Goal: Book appointment/travel/reservation

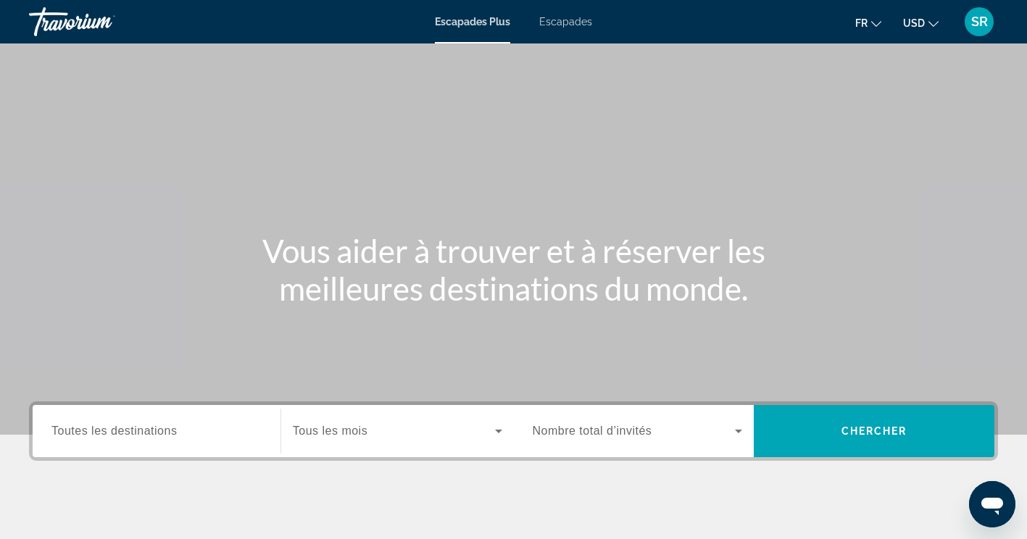
click at [565, 30] on div "Escapades Plus Escapades Fr English Español Français Italiano Português русский…" at bounding box center [513, 22] width 1027 height 38
click at [565, 24] on span "Escapades" at bounding box center [565, 22] width 53 height 12
click at [199, 453] on div "Destination Toutes les destinations" at bounding box center [156, 431] width 233 height 52
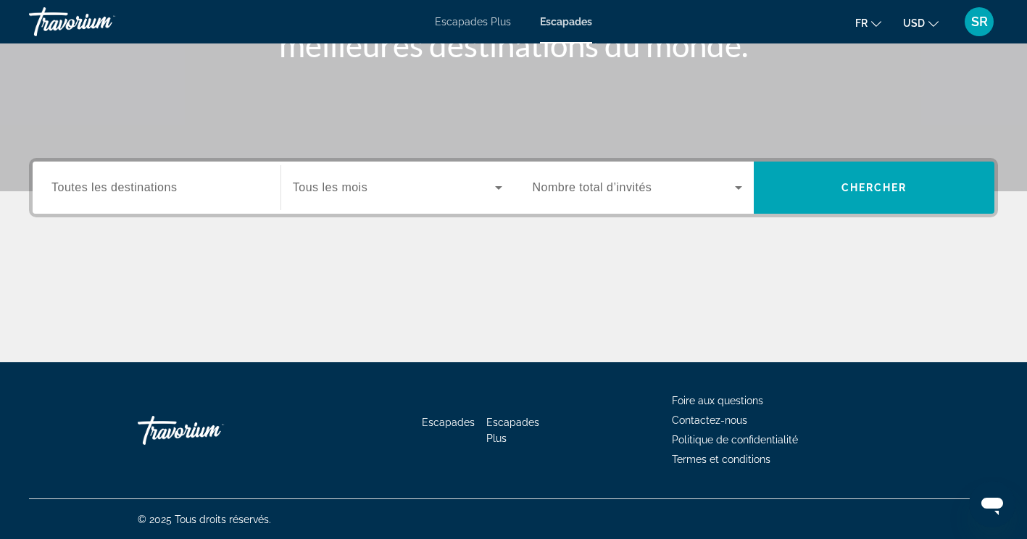
scroll to position [244, 0]
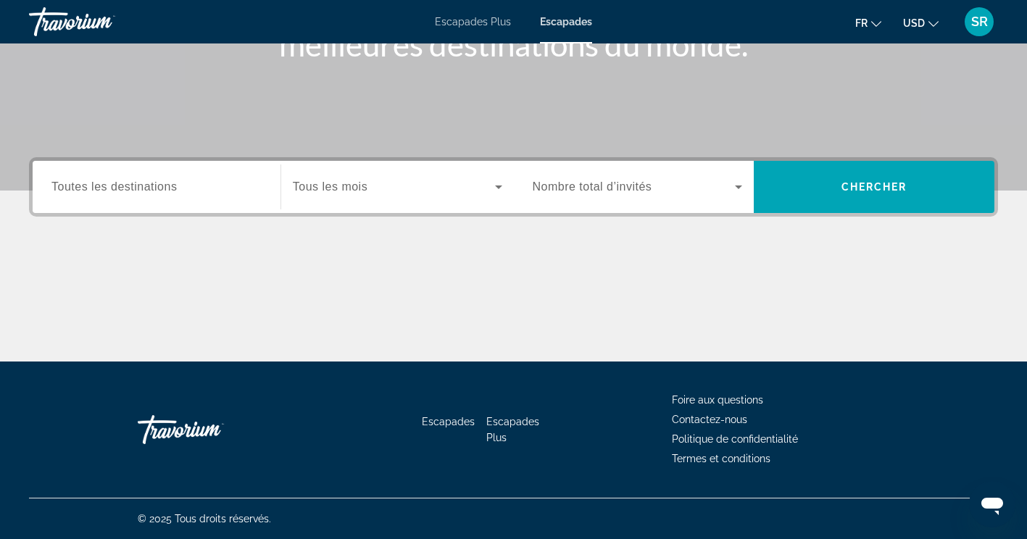
click at [132, 177] on div "Widget de recherche" at bounding box center [156, 187] width 210 height 41
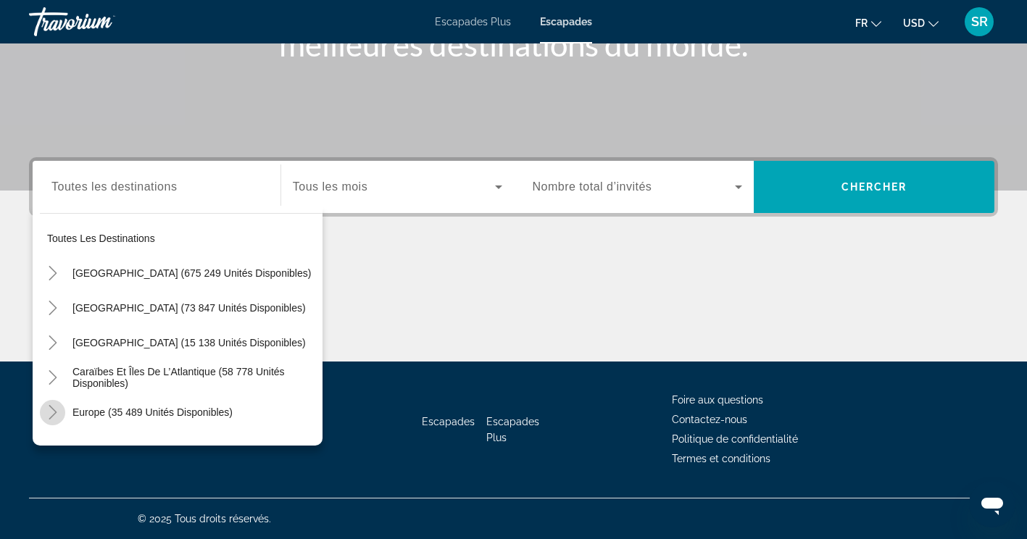
click at [47, 417] on icon "Toggle Europe (35 489 unités disponibles)" at bounding box center [53, 412] width 14 height 14
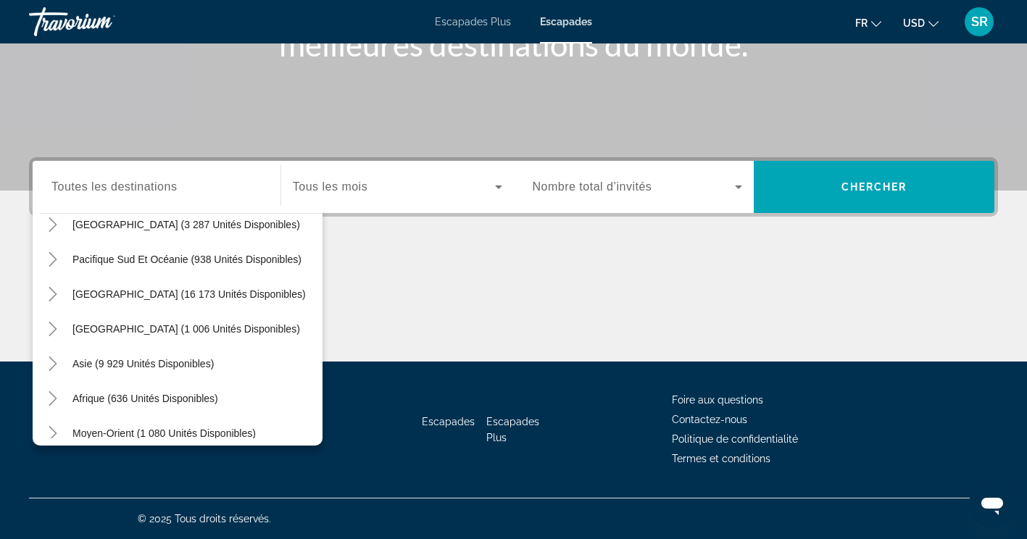
scroll to position [1105, 0]
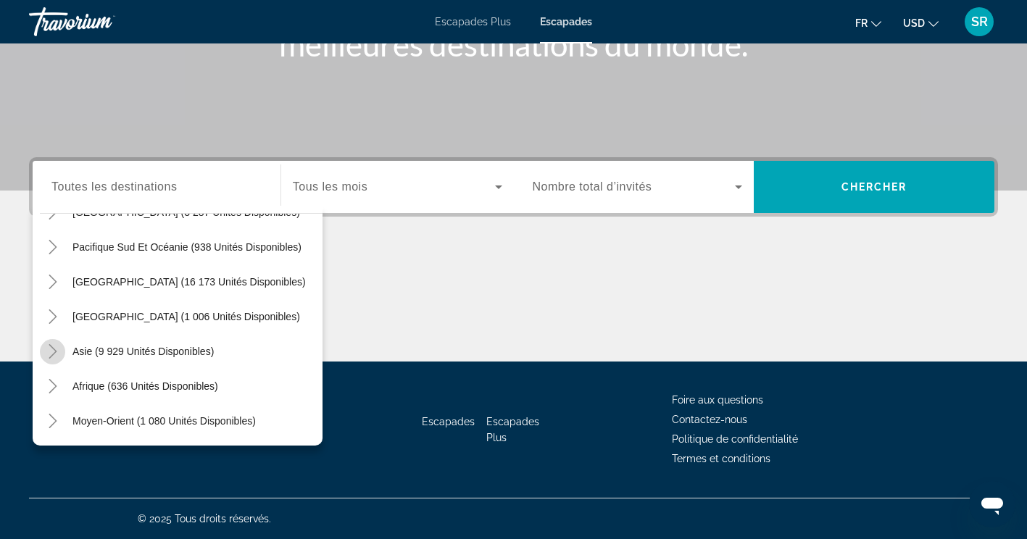
click at [51, 347] on icon "Toggle Asia (9 929 unités disponibles)" at bounding box center [53, 351] width 8 height 14
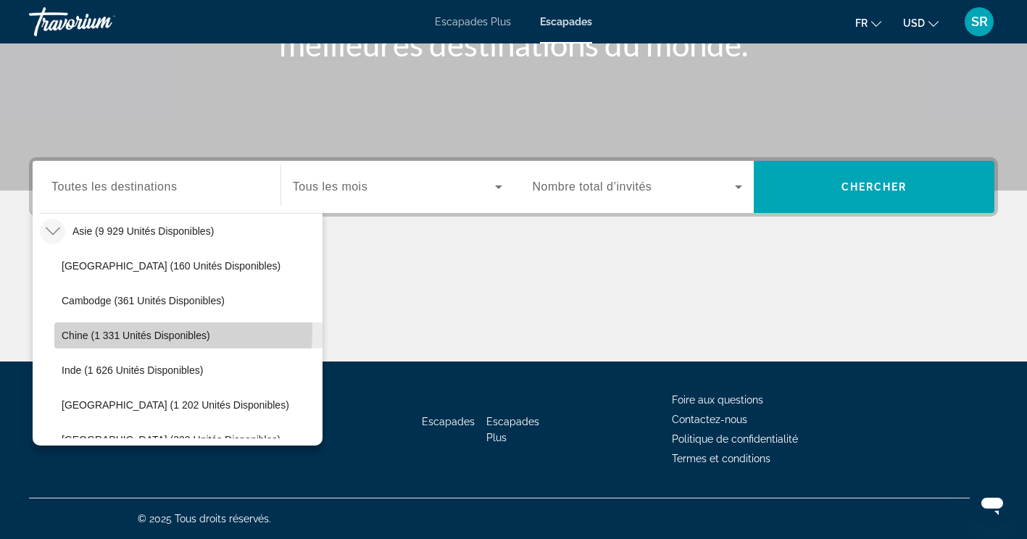
click at [117, 330] on span "Chine (1 331 unités disponibles)" at bounding box center [136, 336] width 149 height 12
type input "**********"
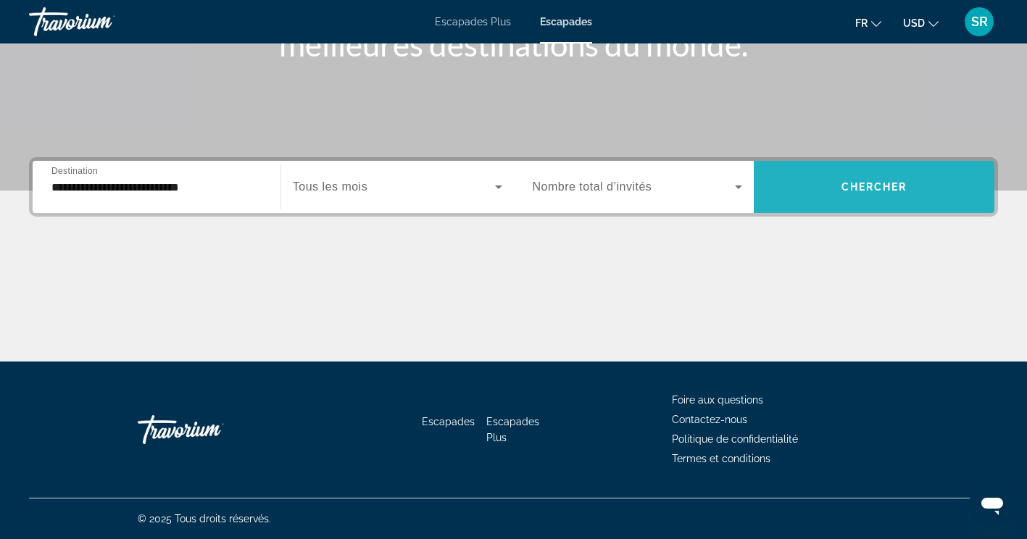
click at [812, 188] on span "Widget de recherche" at bounding box center [874, 187] width 241 height 35
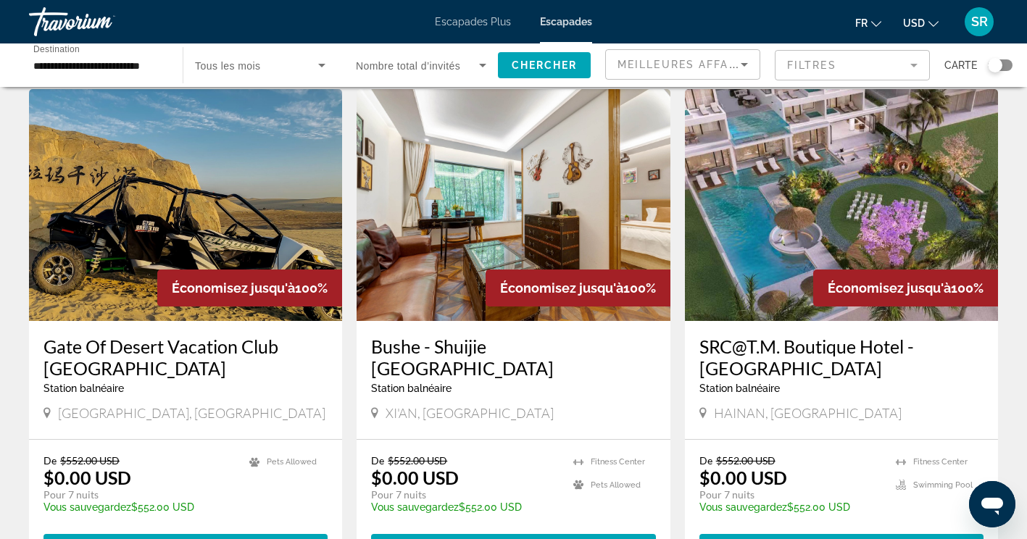
scroll to position [580, 0]
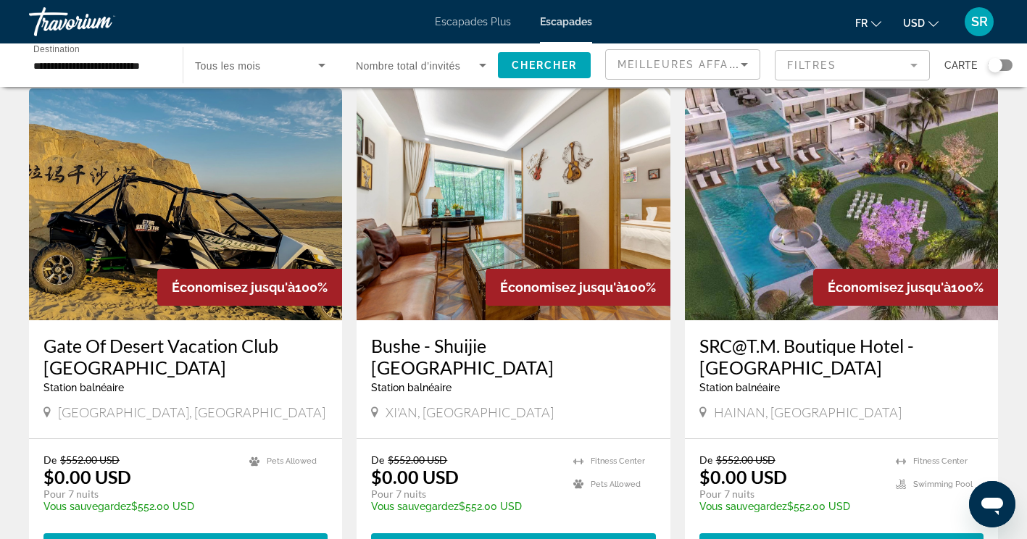
click at [771, 335] on h3 "SRC@T.M. Boutique Hotel - [GEOGRAPHIC_DATA]" at bounding box center [841, 356] width 284 height 43
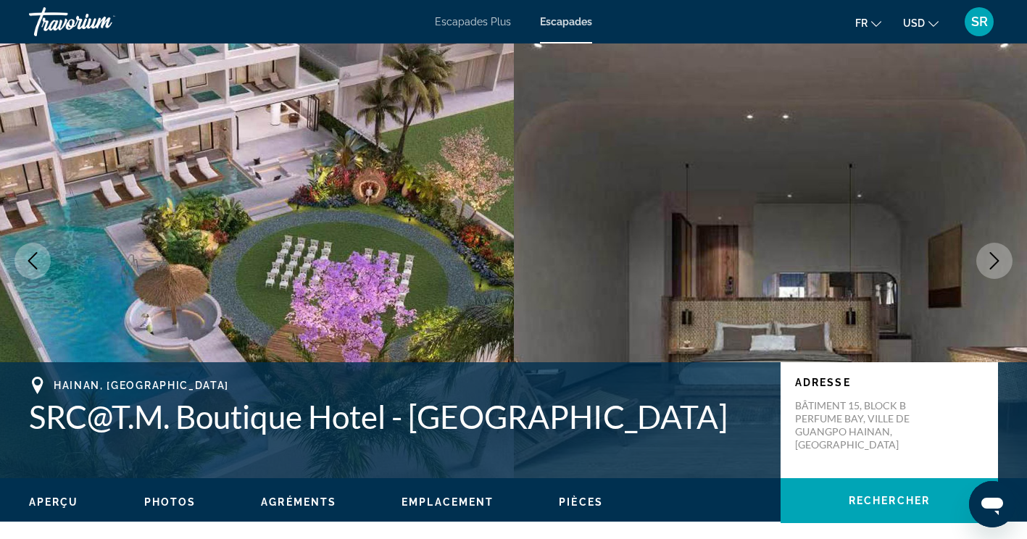
click at [995, 259] on icon "Image suivante" at bounding box center [994, 260] width 17 height 17
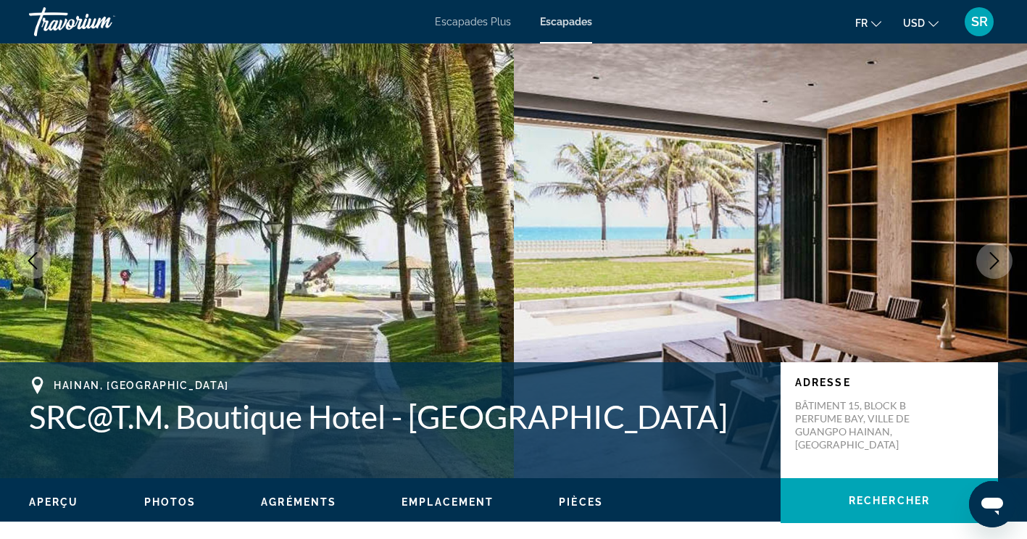
click at [995, 259] on icon "Image suivante" at bounding box center [994, 260] width 17 height 17
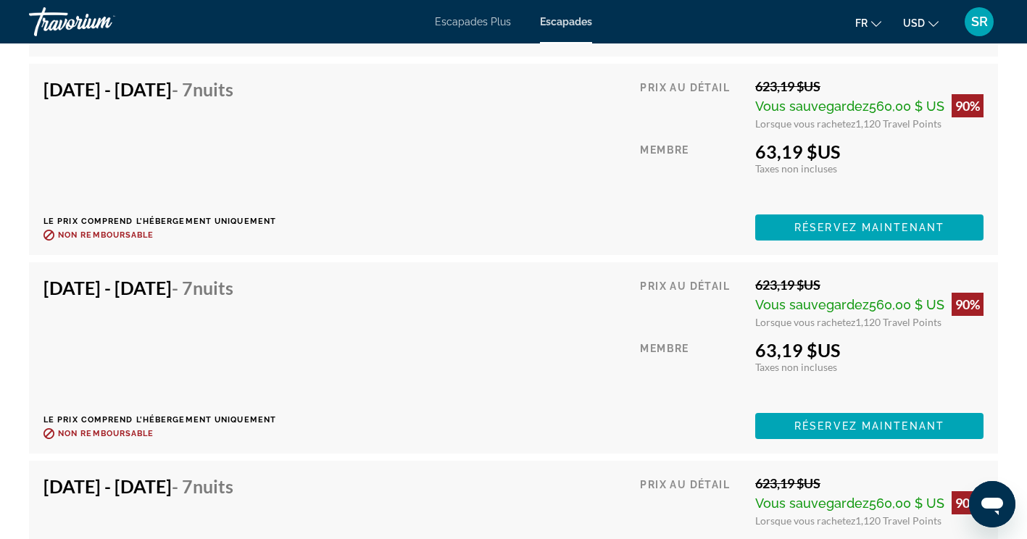
scroll to position [4595, 0]
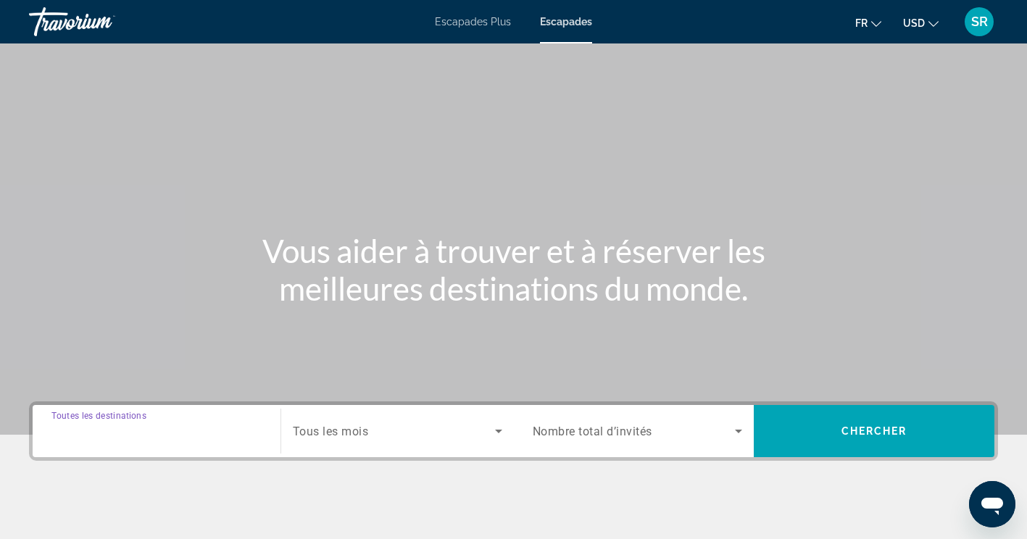
click at [188, 423] on input "Destination Toutes les destinations" at bounding box center [156, 431] width 210 height 17
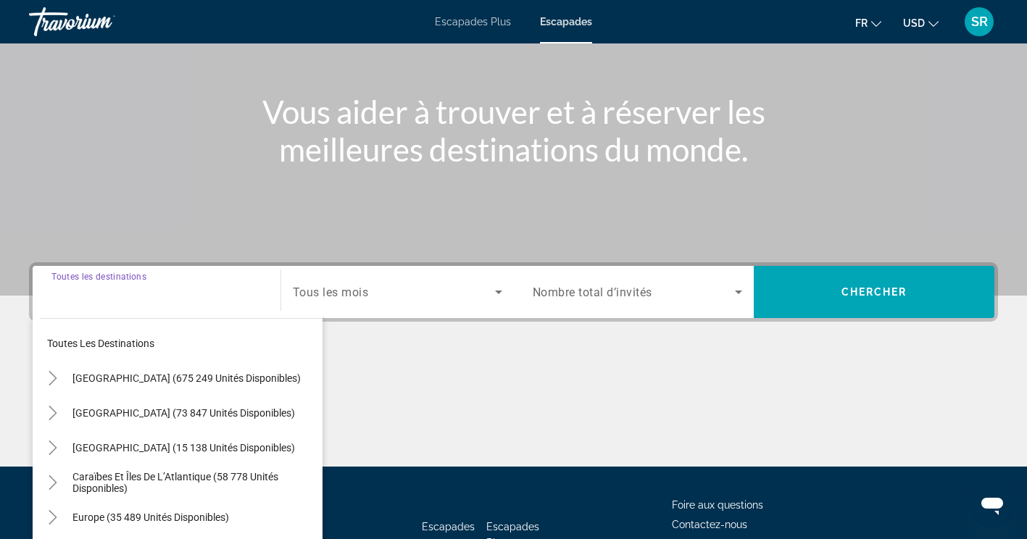
scroll to position [244, 0]
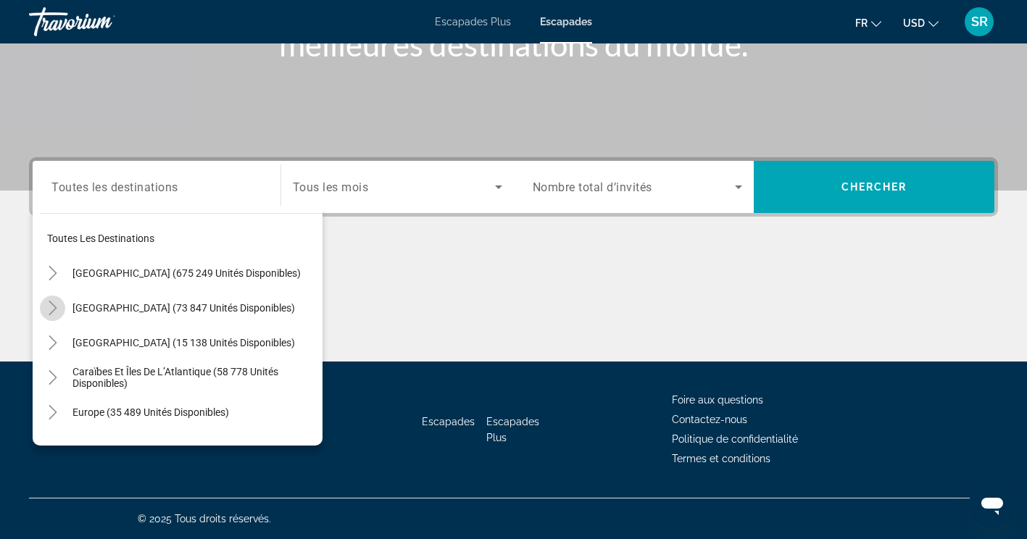
click at [55, 313] on icon "Toggle Mexico (73 847 unités disponibles)" at bounding box center [53, 308] width 14 height 14
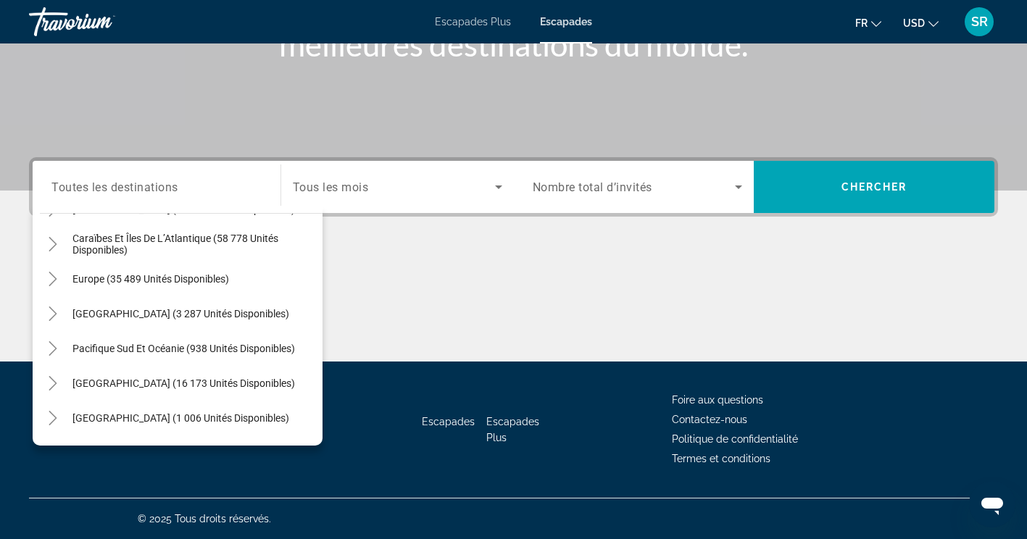
scroll to position [487, 0]
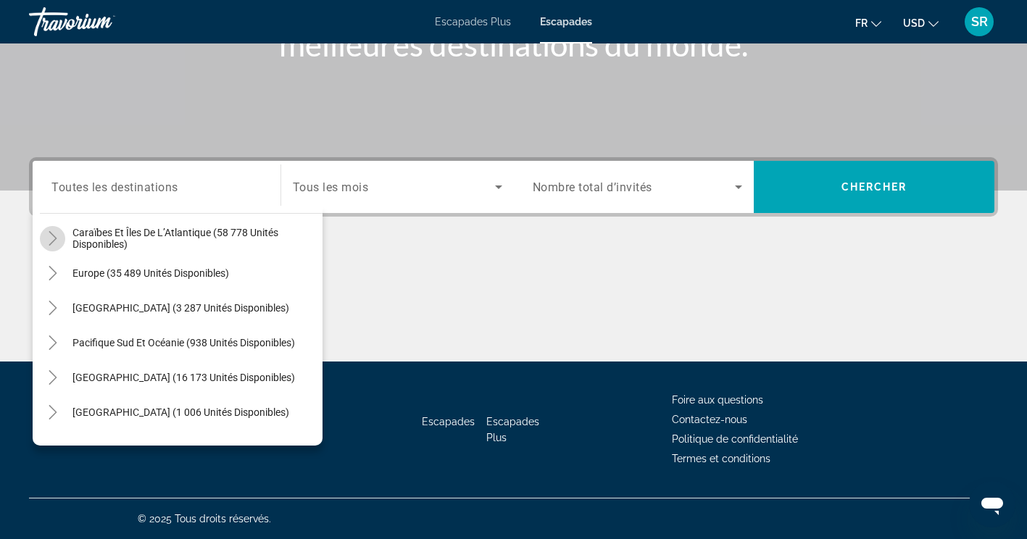
click at [49, 235] on icon "Caraïbes et îles de l’Atlantique (58 778 unités disponibles)" at bounding box center [53, 238] width 14 height 14
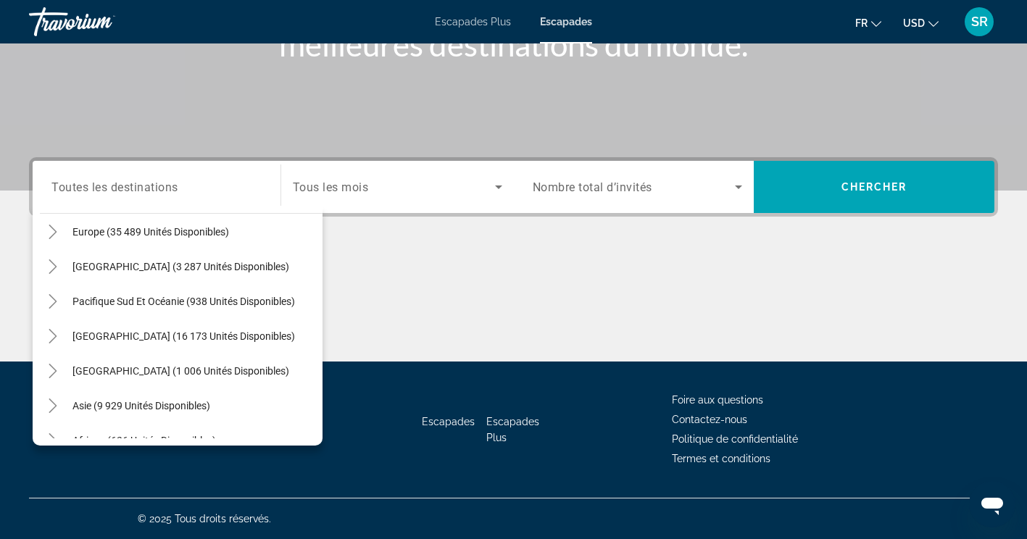
scroll to position [1016, 0]
click at [51, 229] on icon "Toggle Europe (35 489 unités disponibles)" at bounding box center [53, 231] width 14 height 14
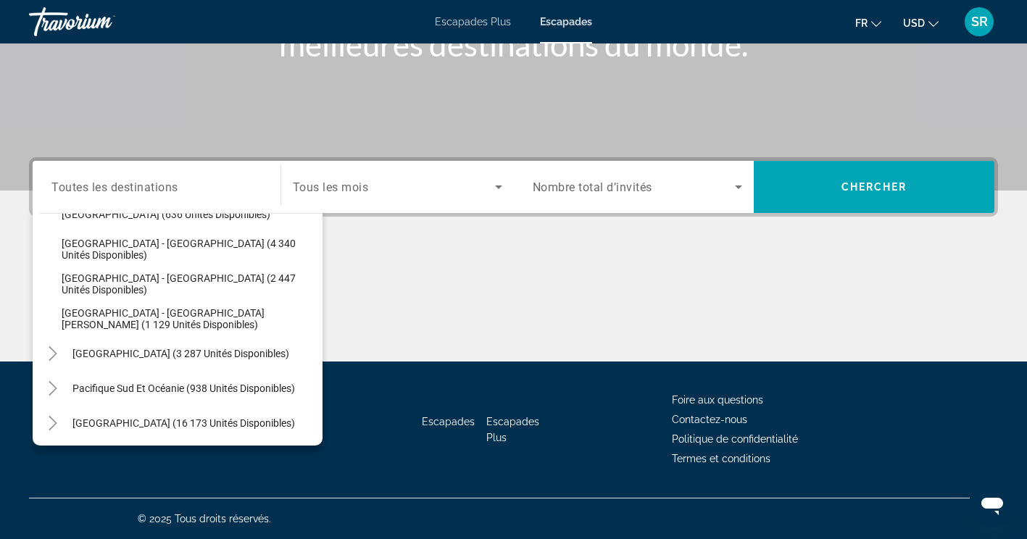
scroll to position [1799, 0]
click at [59, 352] on icon "Toggle Australia (3 287 unités disponibles)" at bounding box center [53, 353] width 14 height 14
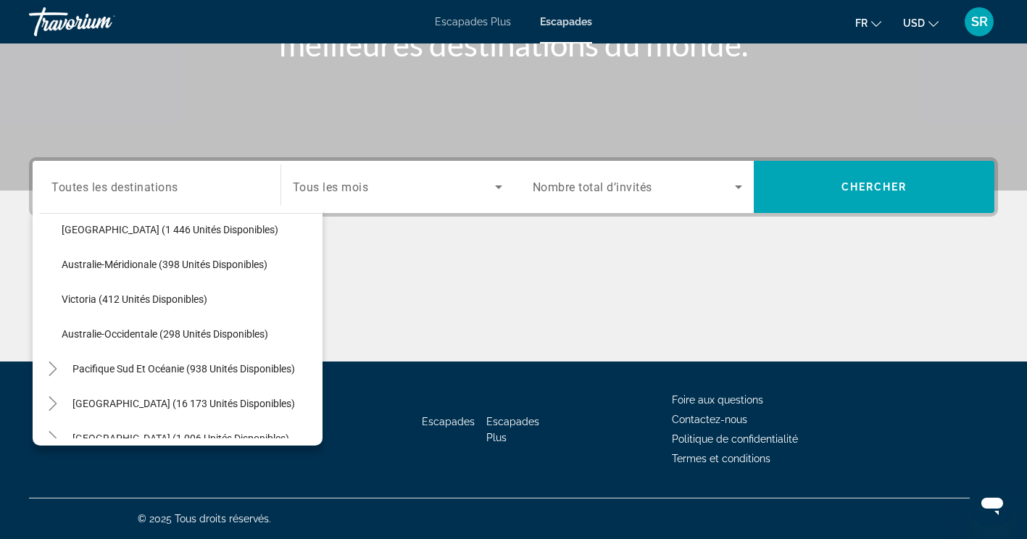
scroll to position [2021, 0]
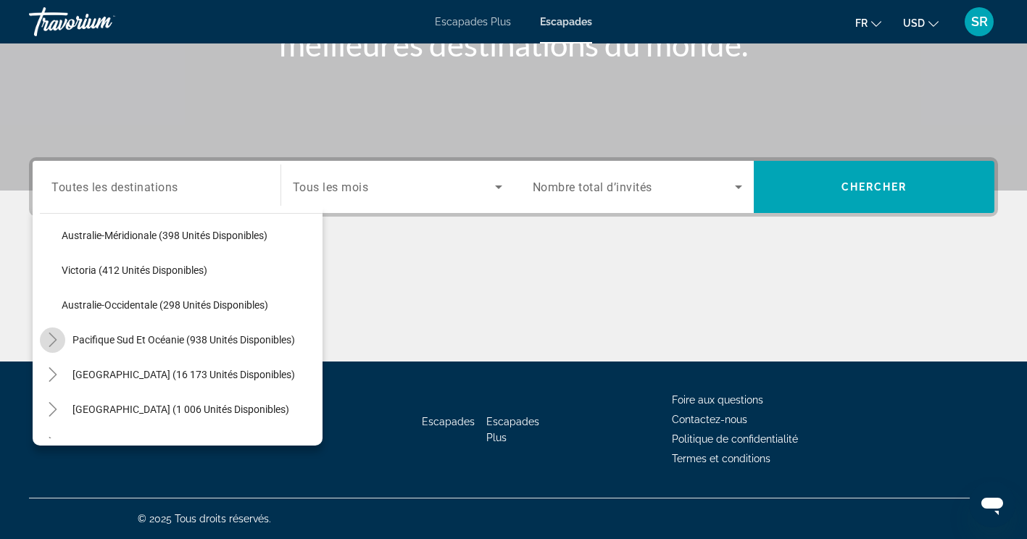
click at [49, 340] on icon "Pacifique Sud et Océanie (938 unités disponibles)" at bounding box center [53, 340] width 14 height 14
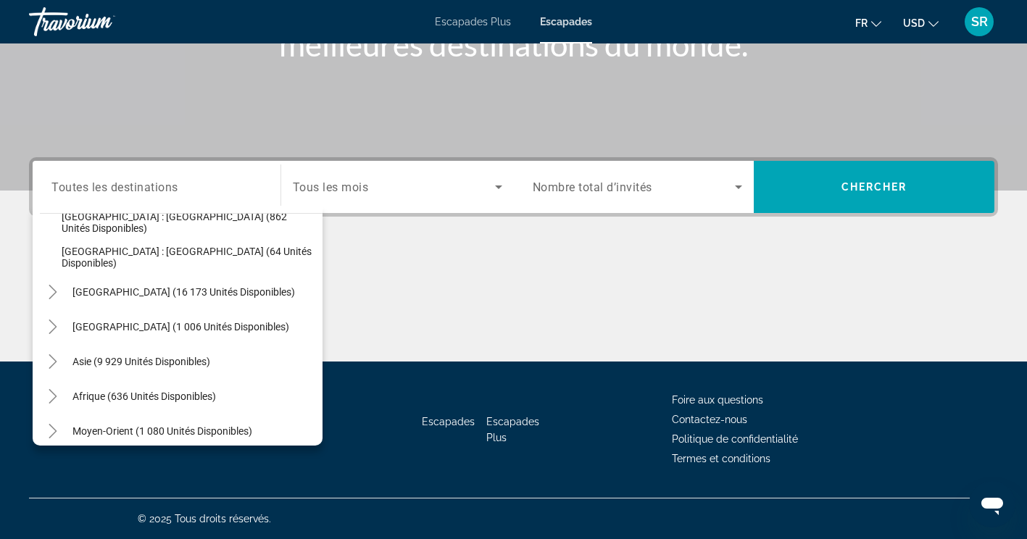
scroll to position [2183, 0]
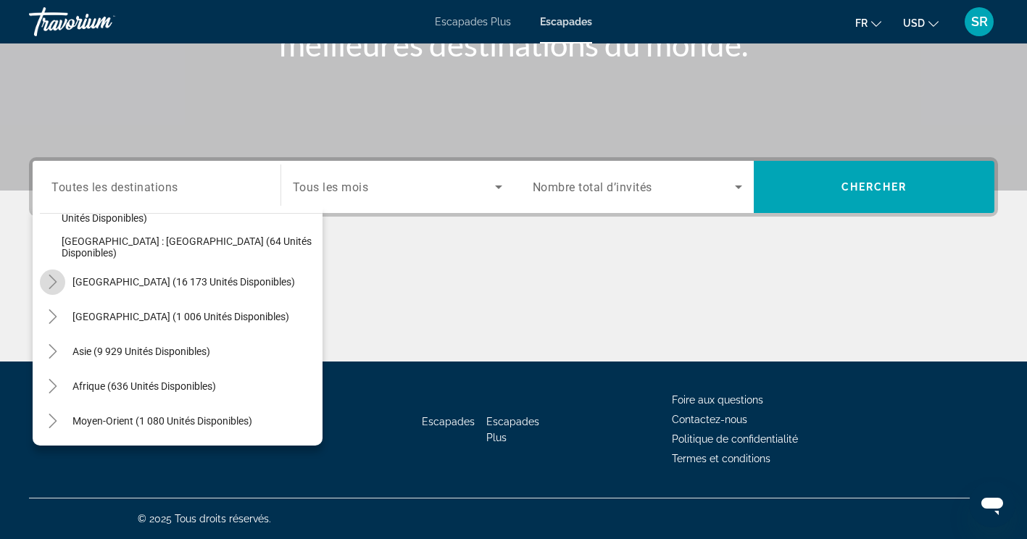
click at [49, 279] on icon "Toggle Amérique du Sud (16 173 unités disponibles)" at bounding box center [53, 282] width 14 height 14
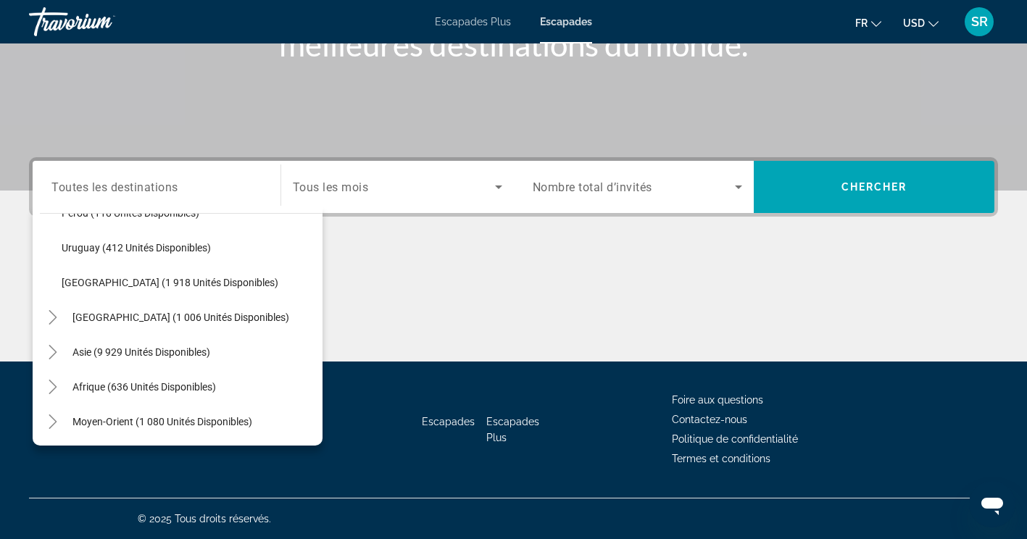
scroll to position [2461, 0]
click at [51, 318] on icon "Toggle Amérique centrale (1 006 unités disponibles)" at bounding box center [53, 316] width 14 height 14
click at [51, 351] on icon "Toggle Asia (9 929 unités disponibles)" at bounding box center [53, 351] width 14 height 14
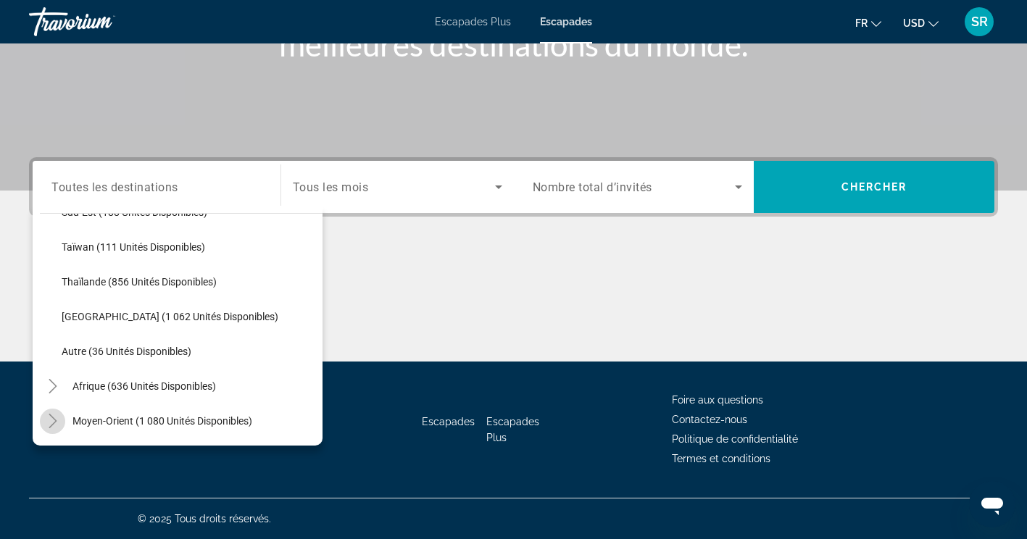
click at [51, 418] on icon "Toggle Moyen-Orient (1 080 unités disponibles)" at bounding box center [53, 421] width 14 height 14
click at [55, 248] on icon "Toggle Africa (636 unités disponibles)" at bounding box center [53, 247] width 8 height 14
click at [55, 248] on icon "Toggle Africa (636 unités disponibles)" at bounding box center [52, 248] width 14 height 8
click at [55, 248] on icon "Toggle Africa (636 unités disponibles)" at bounding box center [53, 247] width 8 height 14
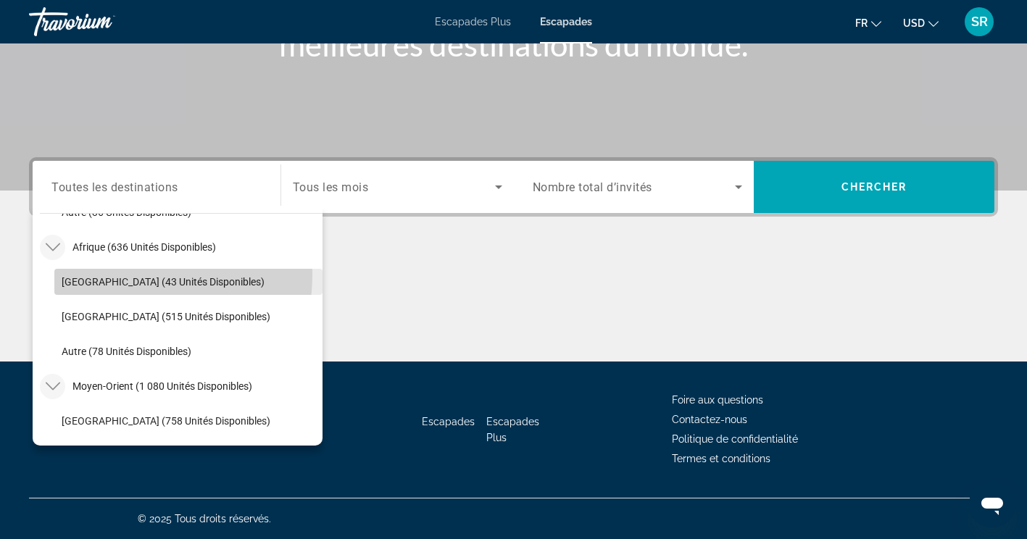
click at [120, 275] on span "Widget de recherche" at bounding box center [188, 282] width 268 height 35
type input "**********"
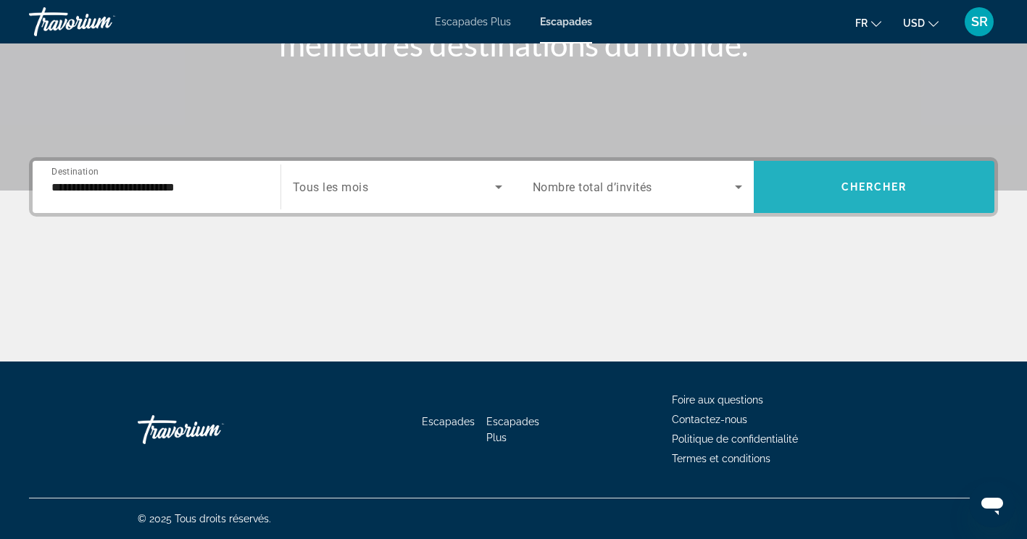
click at [883, 181] on span "Chercher" at bounding box center [874, 187] width 66 height 12
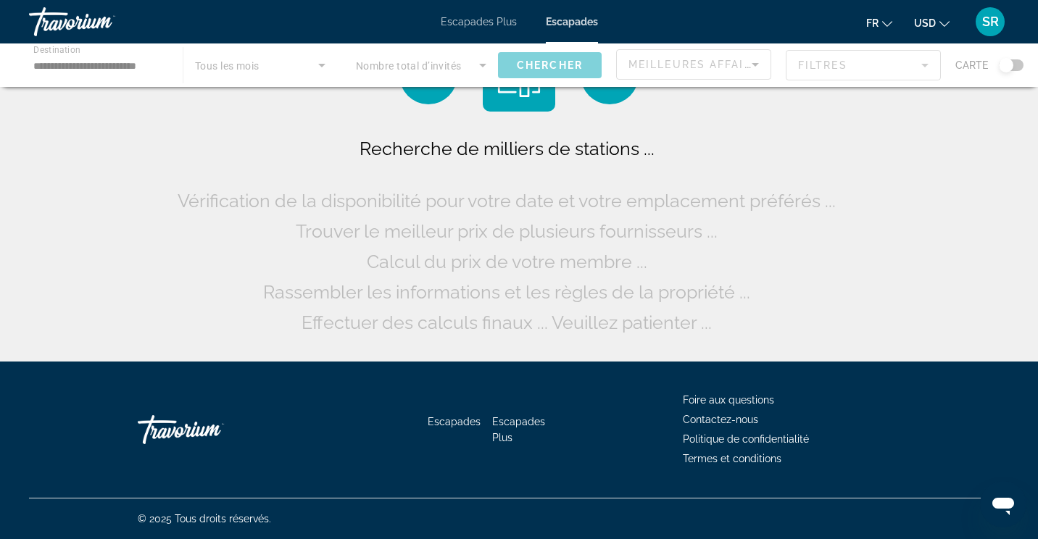
click at [883, 180] on div "Recherche de milliers de stations ... Vérification de la disponibilité pour vot…" at bounding box center [519, 184] width 1038 height 369
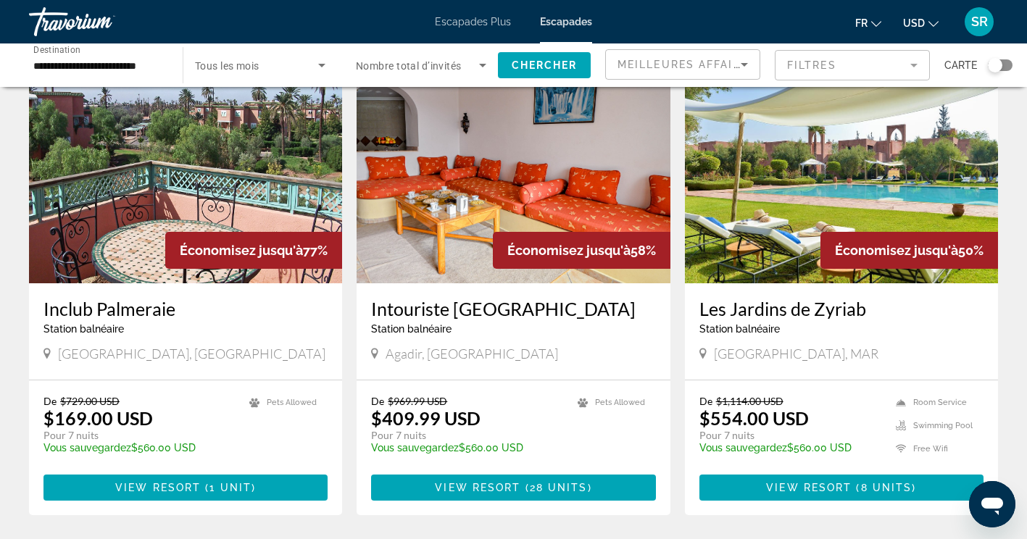
scroll to position [87, 0]
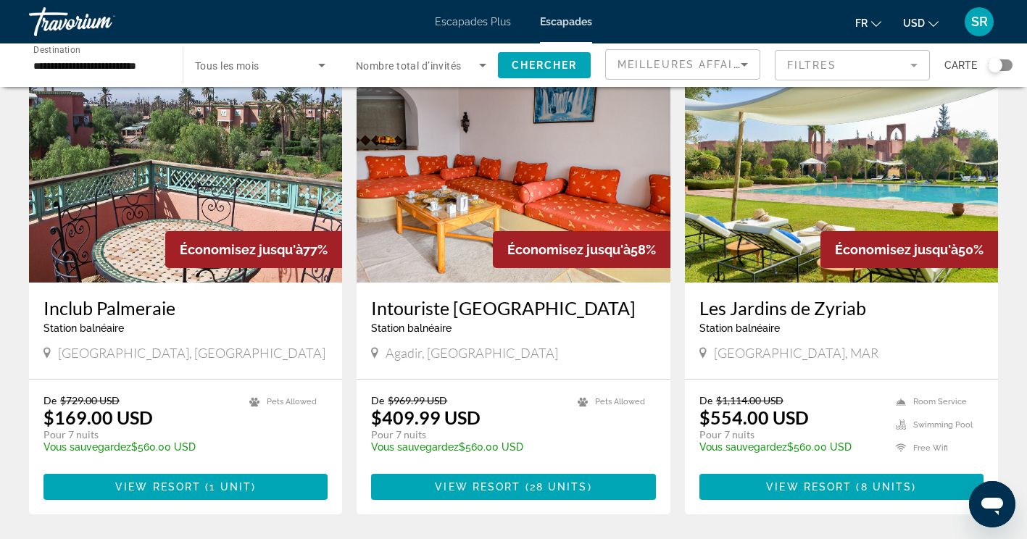
click at [762, 309] on h3 "Les Jardins de Zyriab" at bounding box center [841, 308] width 284 height 22
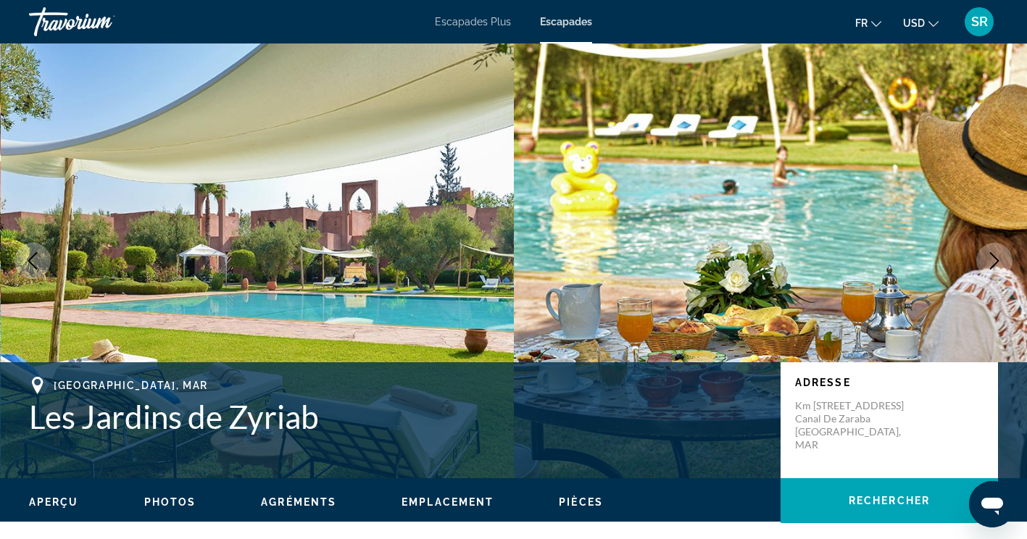
click at [994, 255] on icon "Image suivante" at bounding box center [994, 260] width 17 height 17
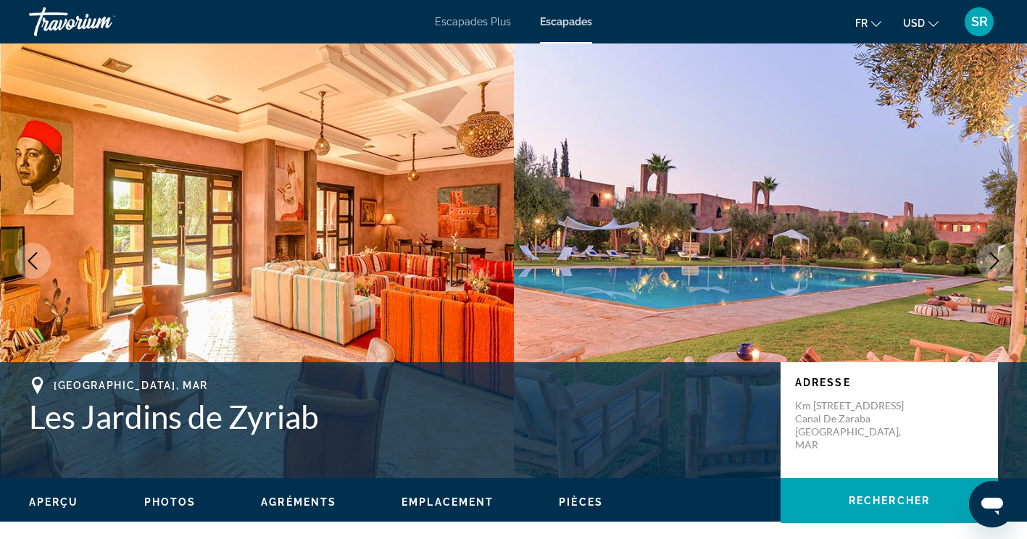
click at [994, 255] on icon "Image suivante" at bounding box center [994, 260] width 17 height 17
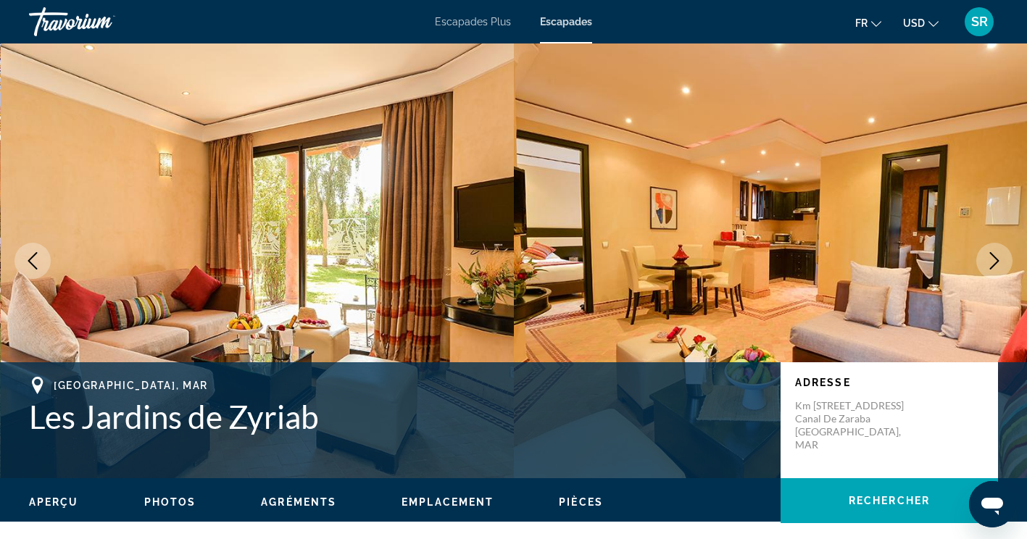
click at [994, 255] on icon "Image suivante" at bounding box center [994, 260] width 17 height 17
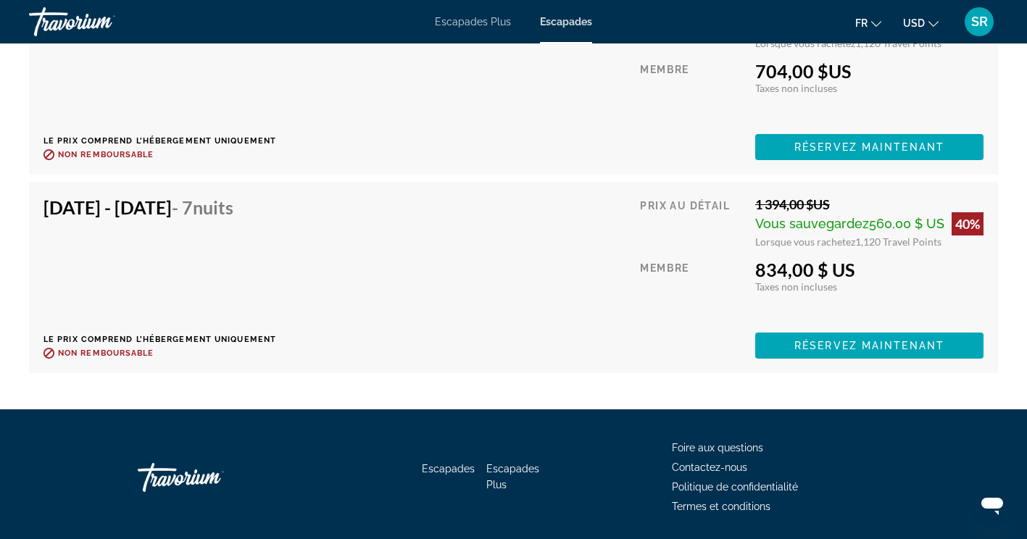
scroll to position [3598, 0]
